Goal: Information Seeking & Learning: Learn about a topic

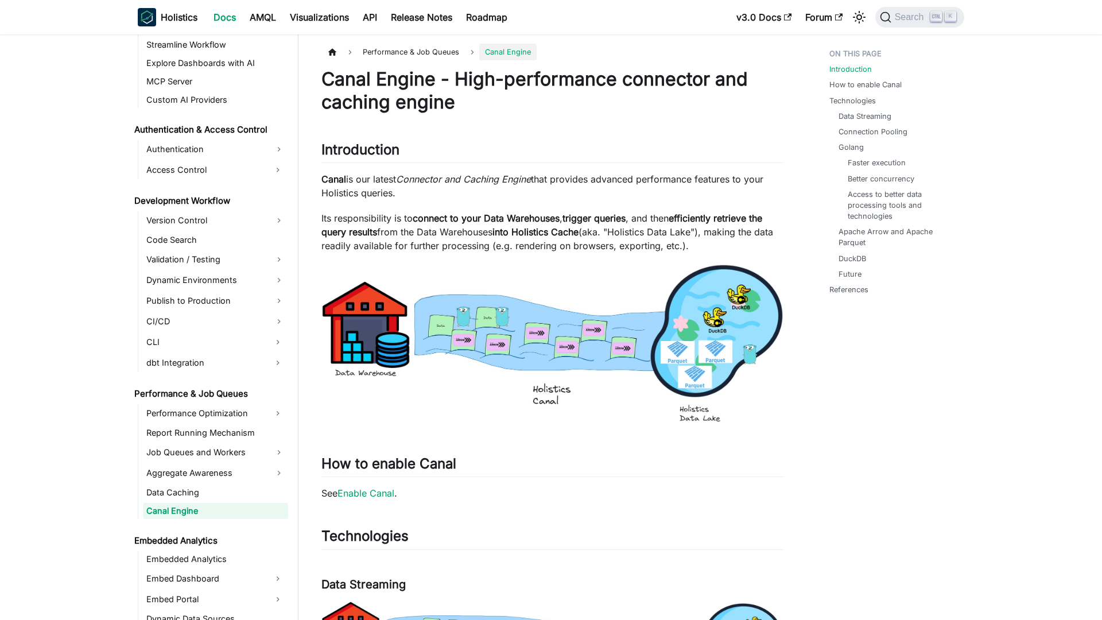
scroll to position [735, 0]
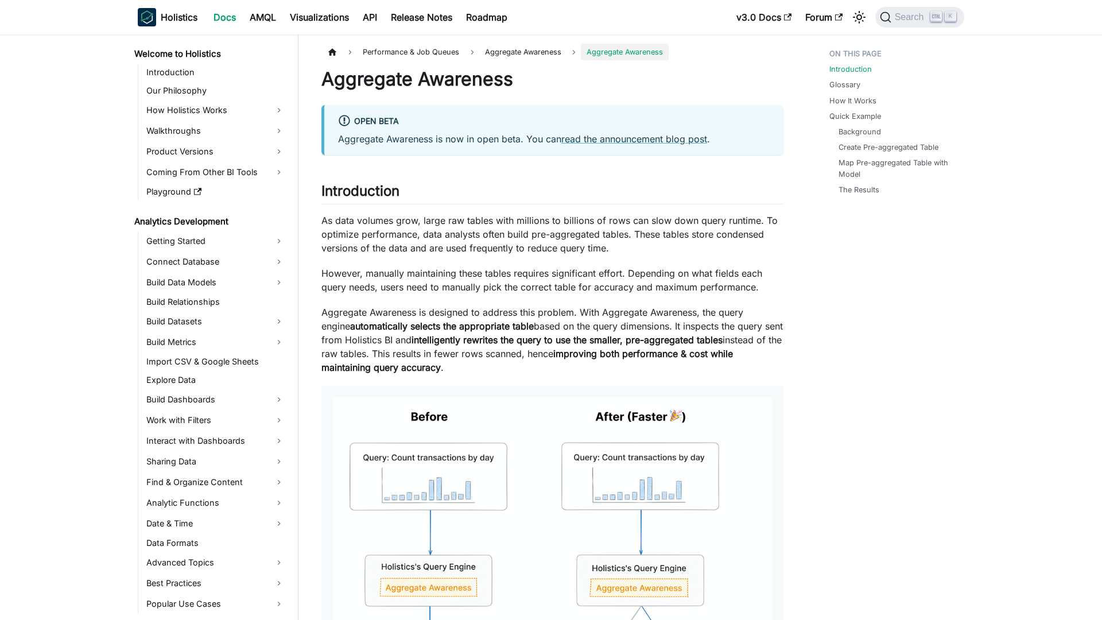
scroll to position [716, 0]
